Goal: Information Seeking & Learning: Learn about a topic

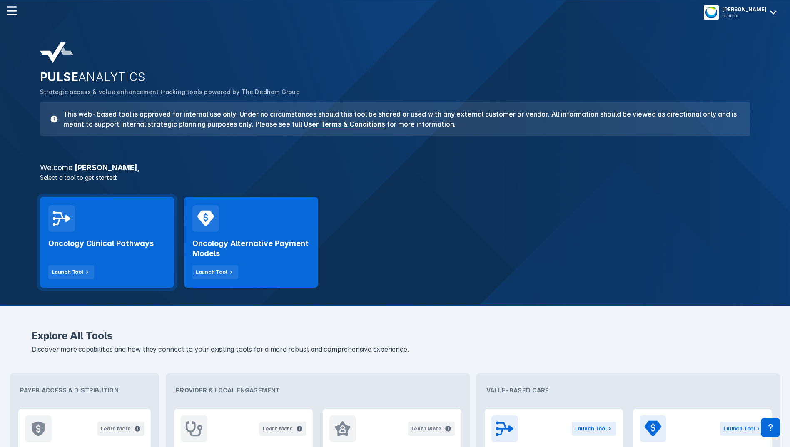
click at [112, 243] on h2 "Oncology Clinical Pathways" at bounding box center [100, 244] width 105 height 10
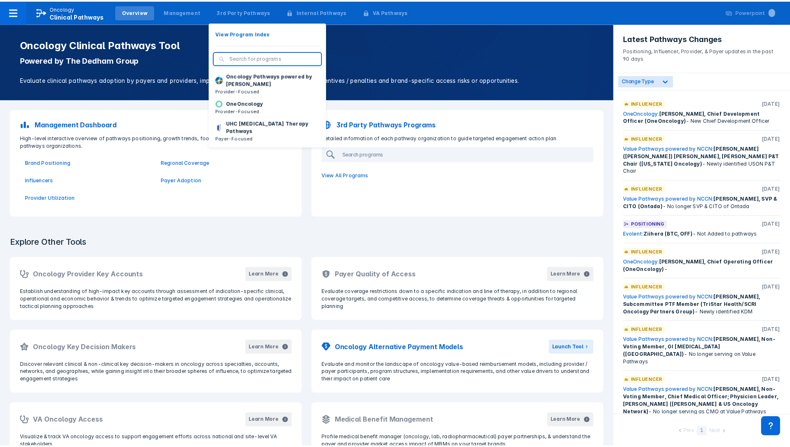
scroll to position [83, 0]
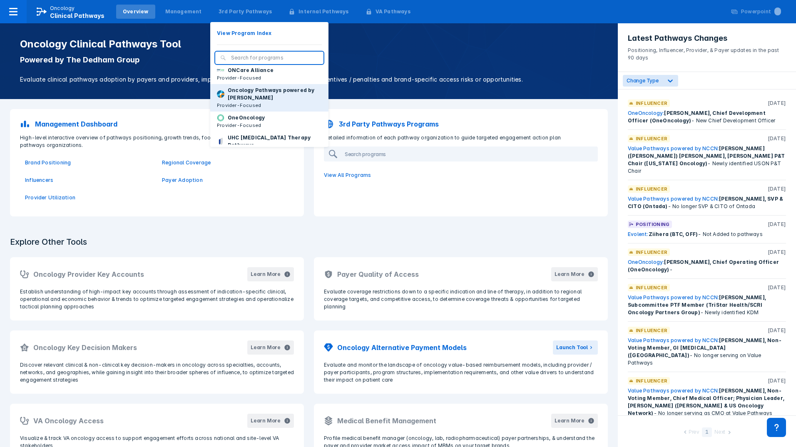
click at [247, 102] on p "Oncology Pathways powered by [PERSON_NAME]" at bounding box center [275, 94] width 94 height 15
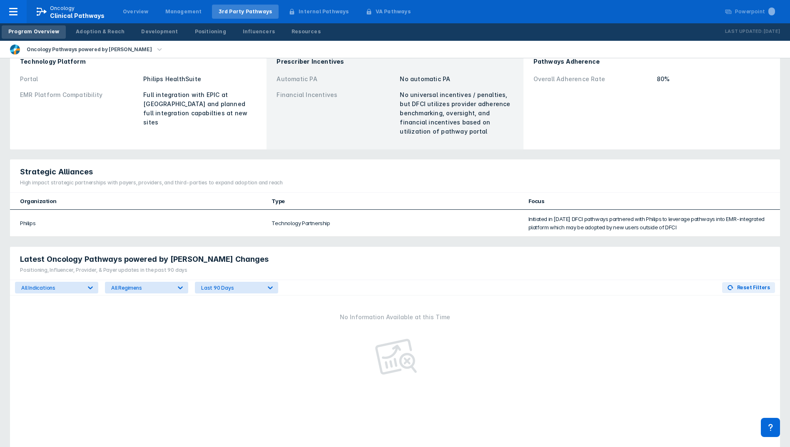
scroll to position [375, 0]
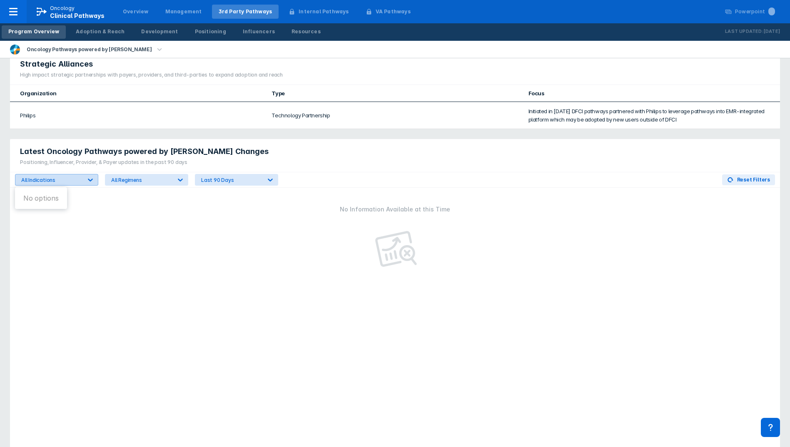
click at [52, 178] on div "All Indications" at bounding box center [51, 180] width 60 height 6
click at [136, 180] on div "All Regimens" at bounding box center [141, 180] width 60 height 6
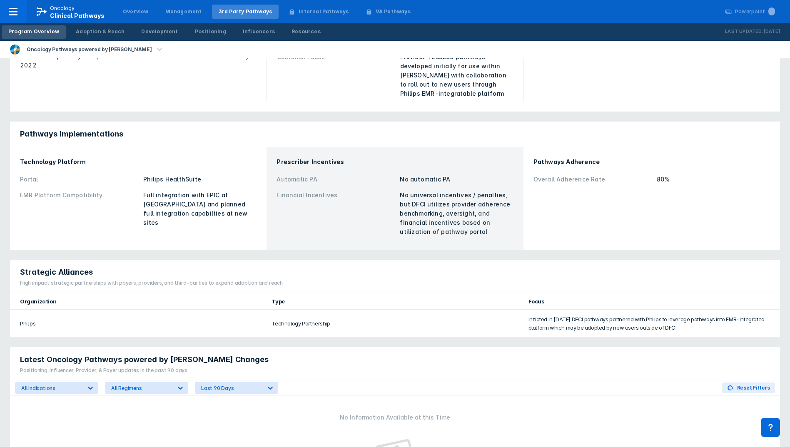
scroll to position [0, 0]
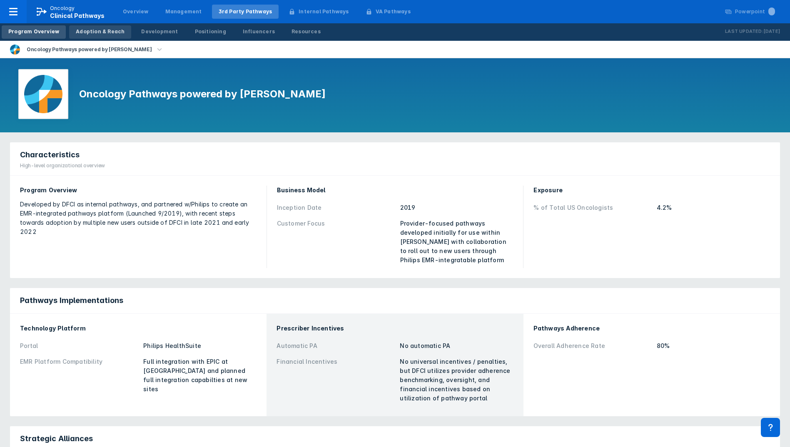
click at [85, 37] on link "Adoption & Reach" at bounding box center [100, 31] width 62 height 13
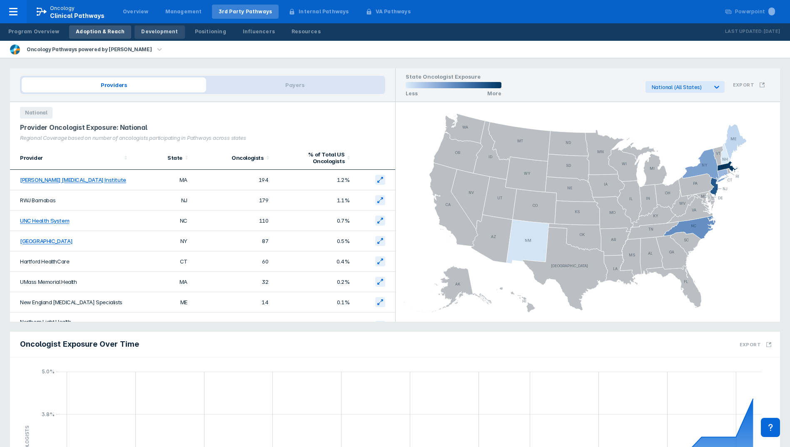
click at [145, 36] on link "Development" at bounding box center [160, 31] width 50 height 13
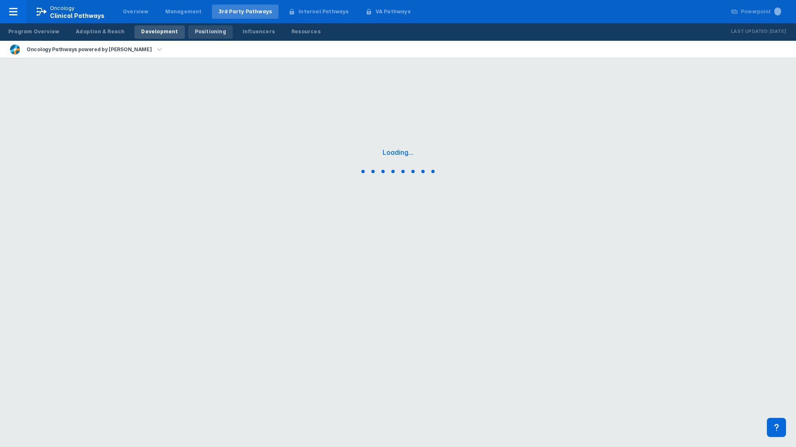
click at [196, 35] on link "Positioning" at bounding box center [210, 31] width 45 height 13
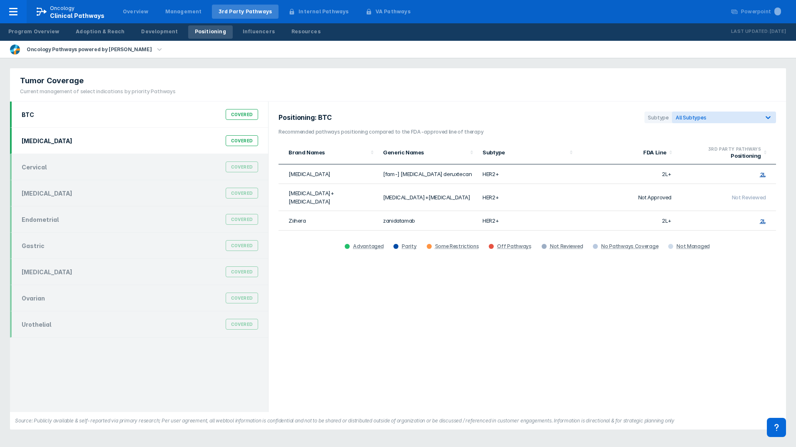
click at [68, 140] on div "[MEDICAL_DATA] Covered" at bounding box center [140, 141] width 247 height 16
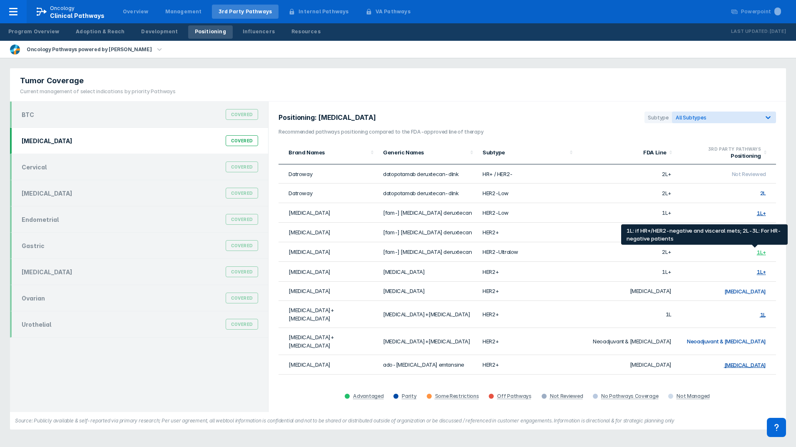
click at [757, 253] on div "1L+" at bounding box center [761, 252] width 9 height 7
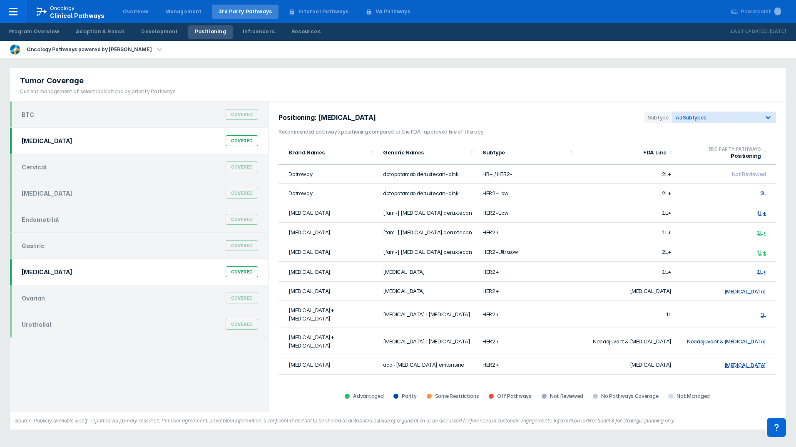
click at [74, 279] on div "[MEDICAL_DATA] Covered" at bounding box center [140, 272] width 247 height 16
